Goal: Information Seeking & Learning: Learn about a topic

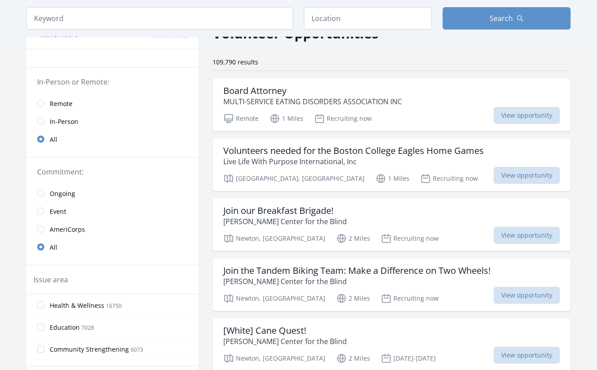
scroll to position [54, 0]
click at [41, 103] on input "radio" at bounding box center [40, 102] width 7 height 7
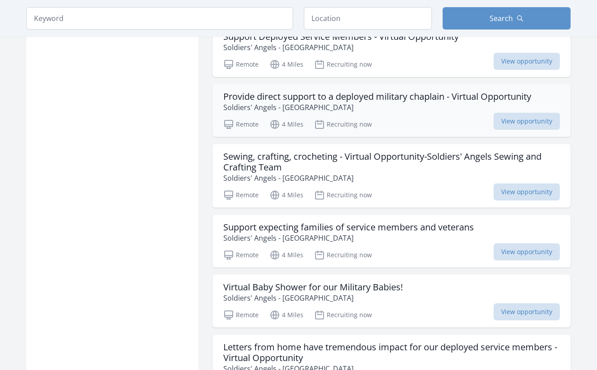
scroll to position [1023, 0]
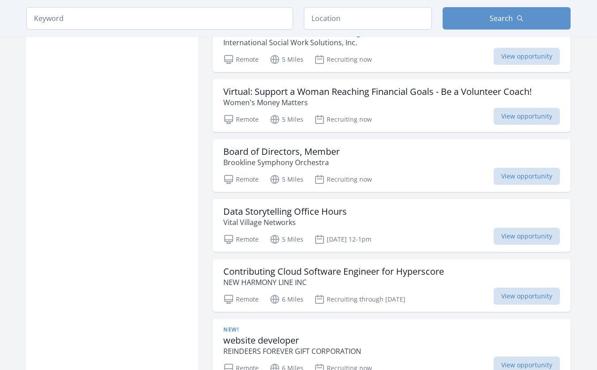
scroll to position [2060, 0]
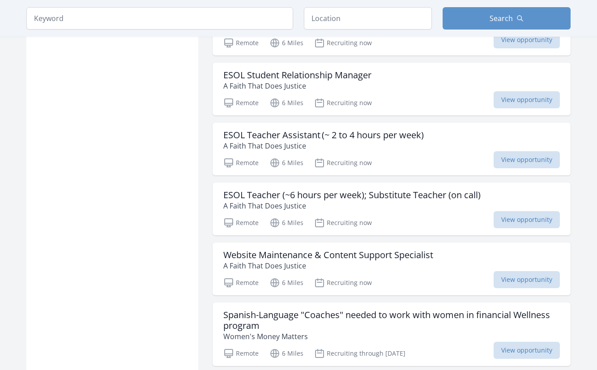
scroll to position [3691, 0]
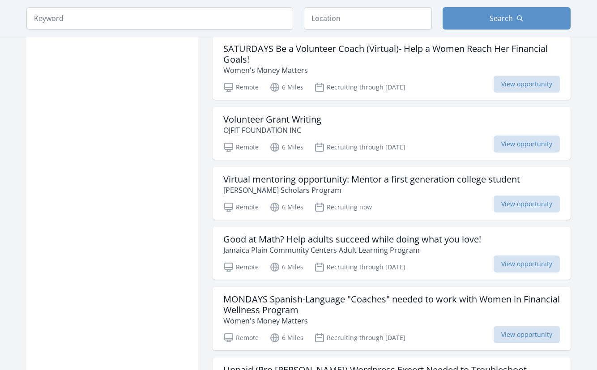
scroll to position [3051, 0]
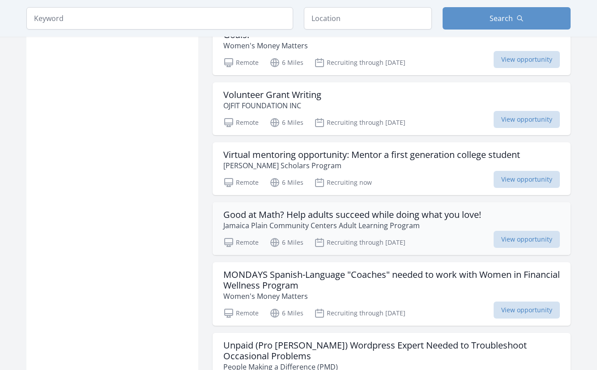
click at [337, 209] on h3 "Good at Math? Help adults succeed while doing what you love!" at bounding box center [352, 214] width 258 height 11
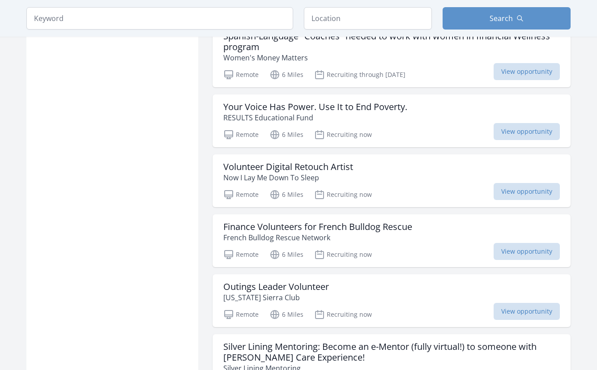
scroll to position [3860, 0]
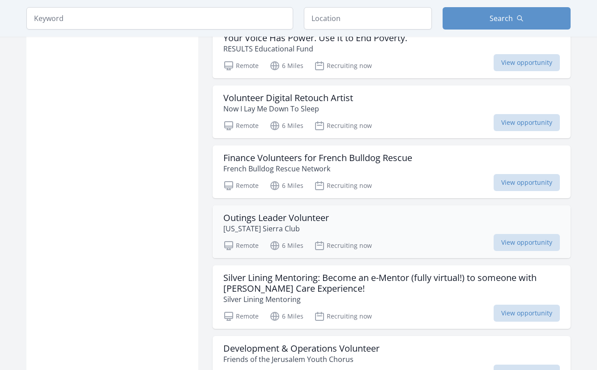
click at [274, 213] on h3 "Outings Leader Volunteer" at bounding box center [276, 218] width 106 height 11
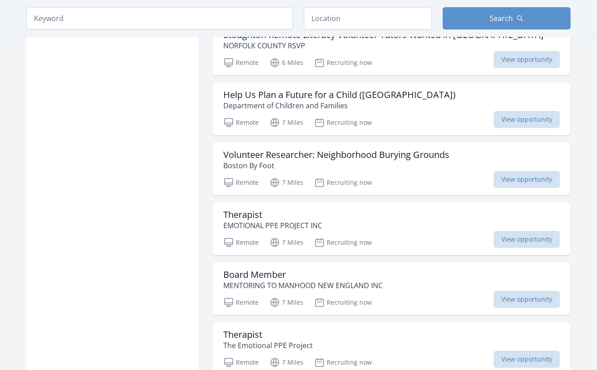
scroll to position [4643, 0]
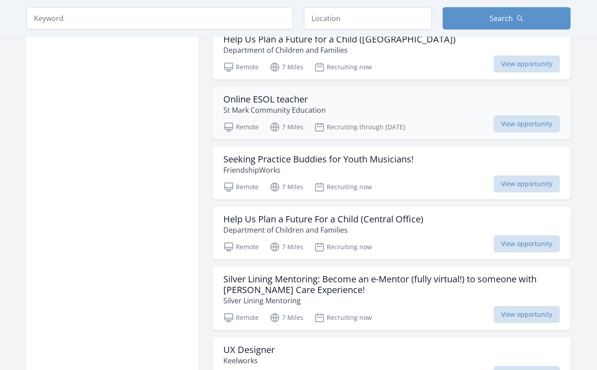
scroll to position [5010, 0]
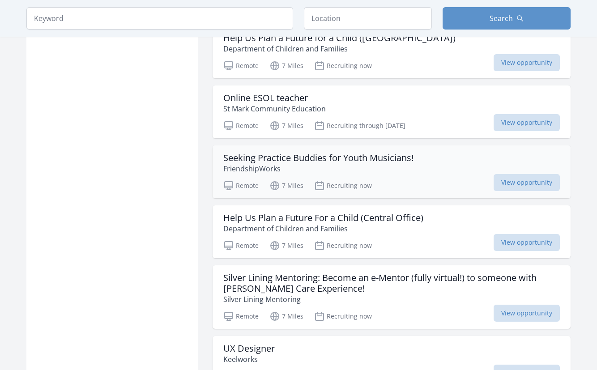
click at [352, 153] on h3 "Seeking Practice Buddies for Youth Musicians!" at bounding box center [318, 158] width 190 height 11
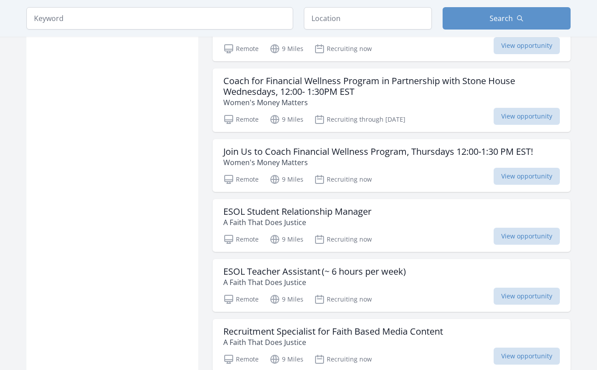
scroll to position [5965, 0]
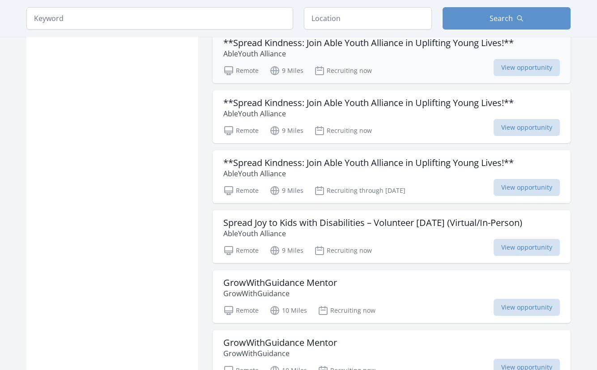
scroll to position [6793, 0]
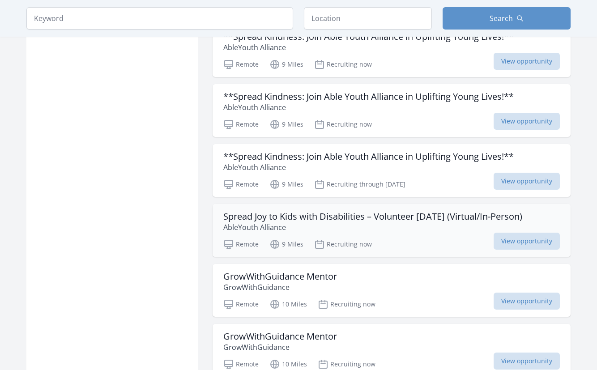
click at [290, 211] on h3 "Spread Joy to Kids with Disabilities – Volunteer [DATE] (Virtual/In-Person)" at bounding box center [372, 216] width 299 height 11
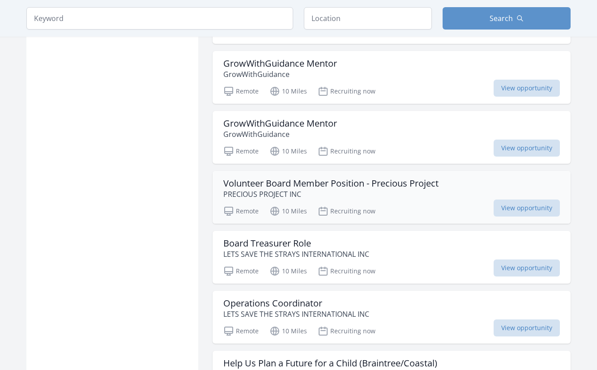
scroll to position [7201, 0]
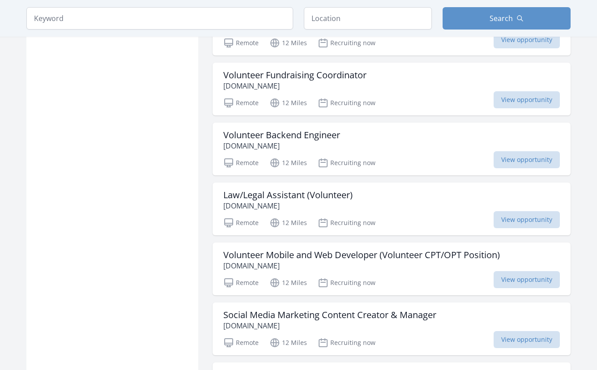
scroll to position [7979, 0]
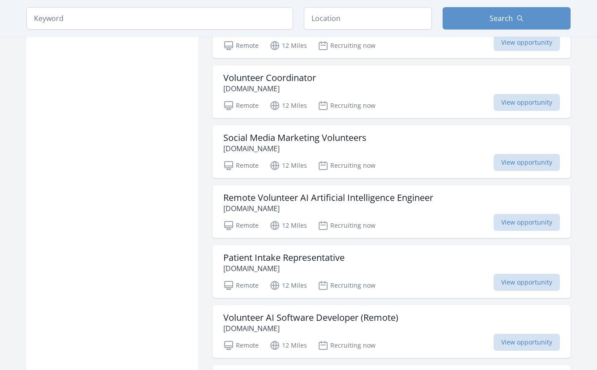
scroll to position [9488, 0]
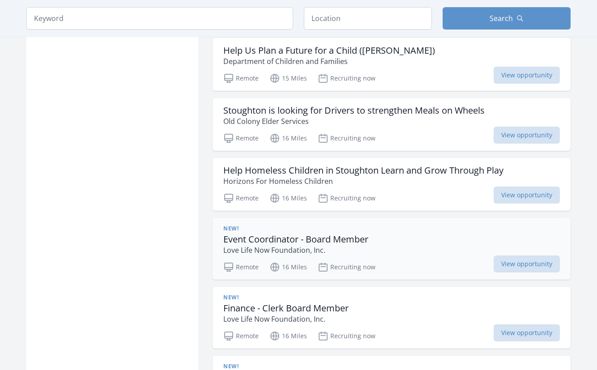
scroll to position [10548, 0]
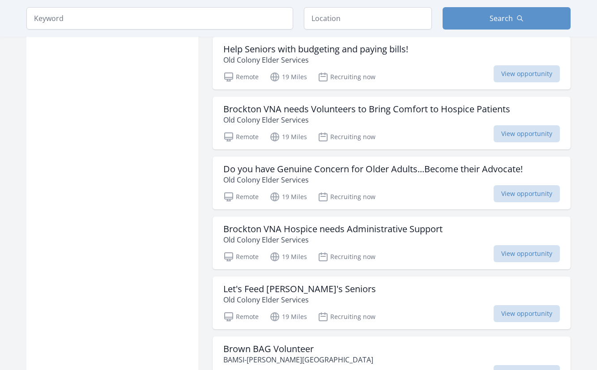
scroll to position [12074, 0]
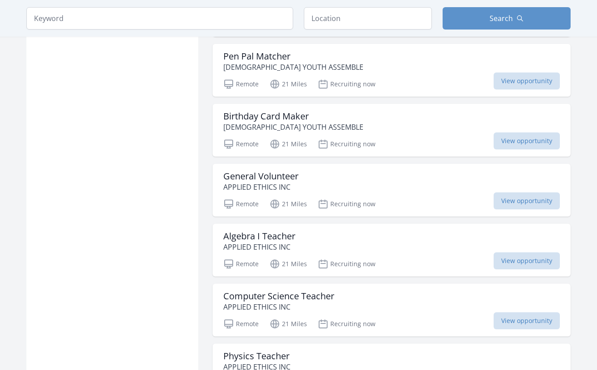
scroll to position [13252, 0]
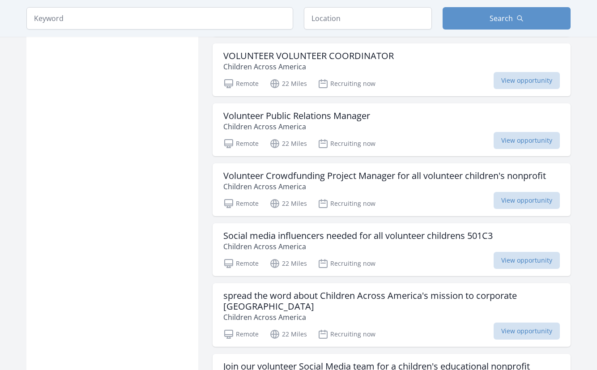
scroll to position [14256, 0]
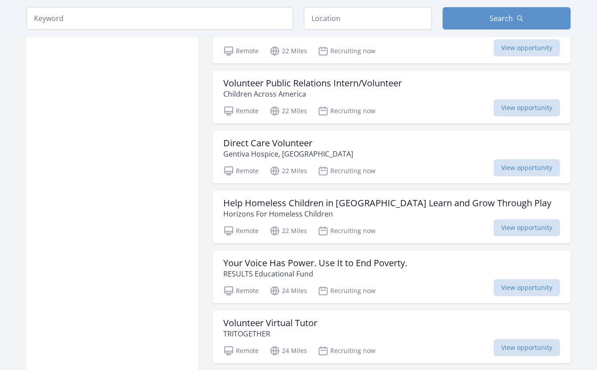
scroll to position [14699, 0]
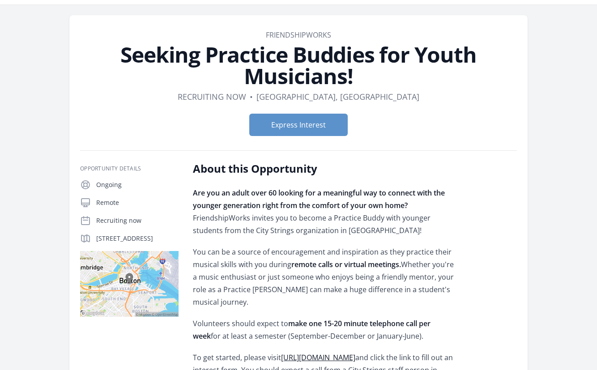
scroll to position [23, 0]
